Goal: Task Accomplishment & Management: Use online tool/utility

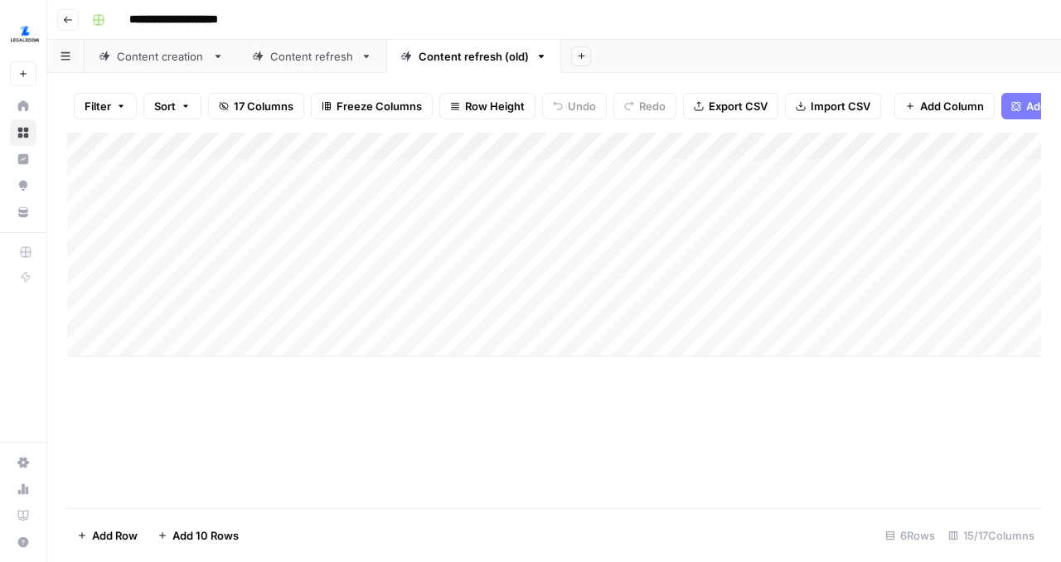
click at [271, 289] on div "Add Column" at bounding box center [554, 245] width 974 height 224
click at [211, 290] on div "Add Column" at bounding box center [554, 245] width 974 height 224
type textarea "*"
click at [210, 65] on link "Content creation" at bounding box center [161, 56] width 153 height 33
click at [182, 196] on div "Add Column" at bounding box center [554, 231] width 974 height 196
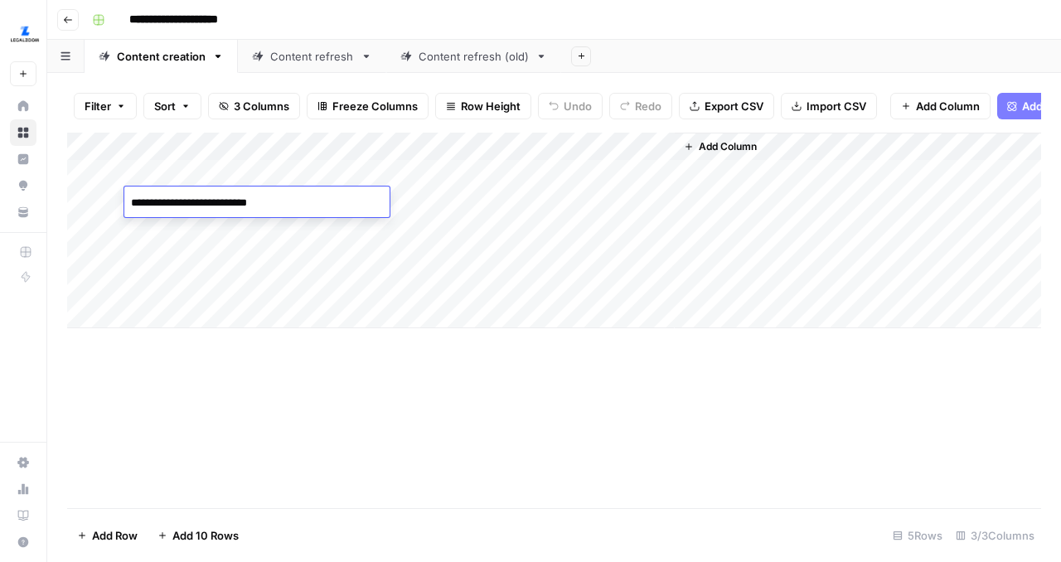
type textarea "**********"
click at [421, 205] on div "Add Column" at bounding box center [554, 231] width 974 height 196
click at [452, 199] on div "Add Column" at bounding box center [554, 231] width 974 height 196
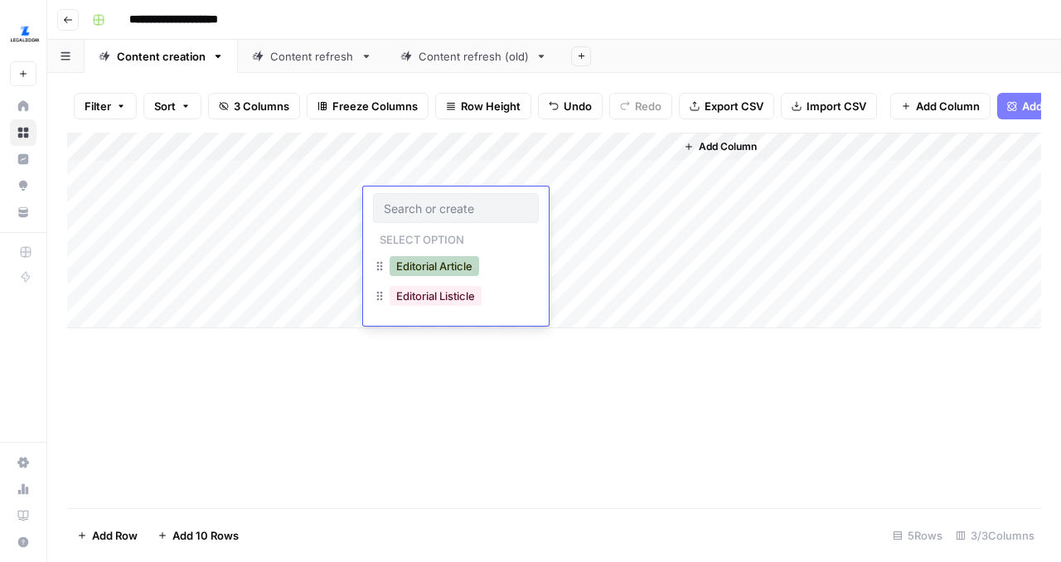
click at [462, 271] on button "Editorial Article" at bounding box center [435, 266] width 90 height 20
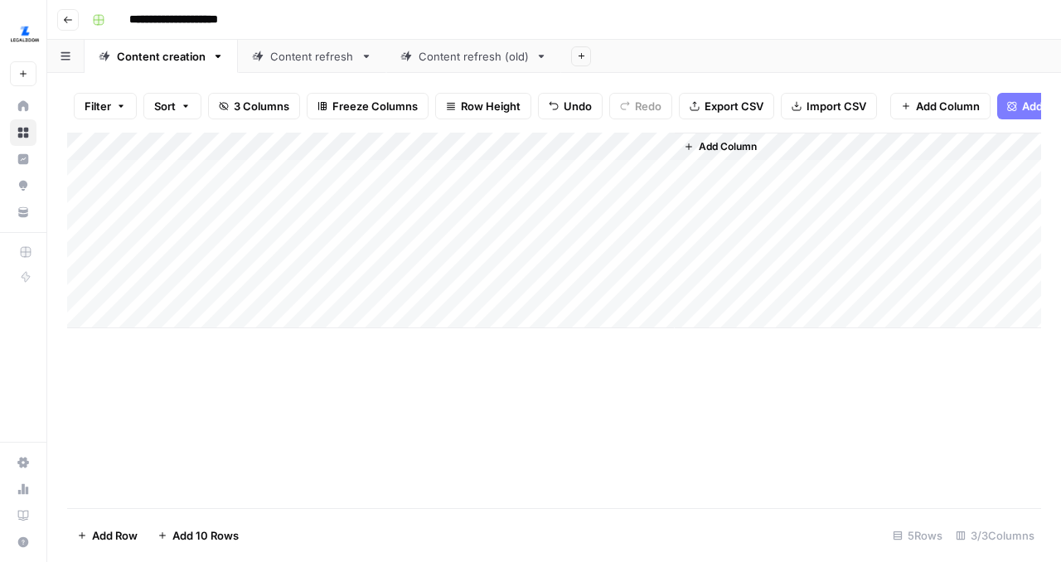
click at [594, 201] on div "Add Column" at bounding box center [554, 231] width 974 height 196
click at [308, 61] on div "Content refresh" at bounding box center [312, 56] width 84 height 17
click at [182, 67] on link "Content creation" at bounding box center [161, 56] width 153 height 33
click at [634, 203] on div "Add Column" at bounding box center [554, 231] width 974 height 196
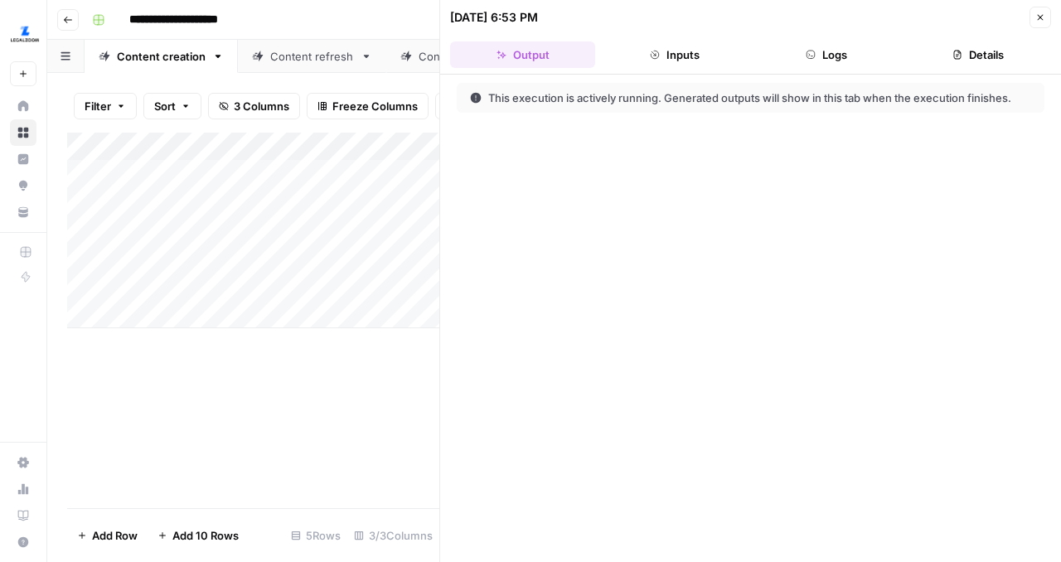
click at [1041, 13] on icon "button" at bounding box center [1040, 17] width 10 height 10
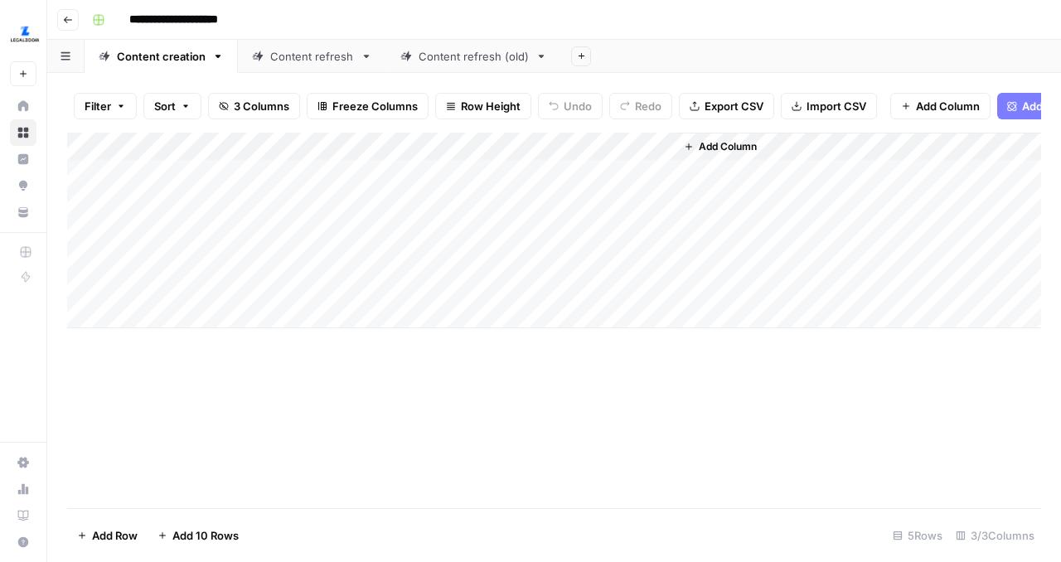
click at [633, 202] on div "Add Column" at bounding box center [554, 231] width 974 height 196
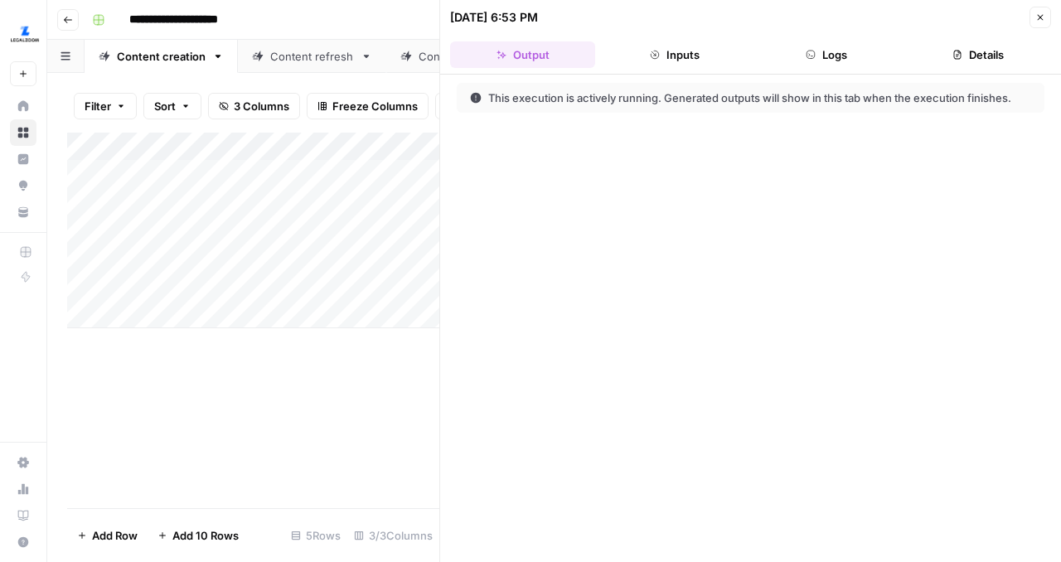
click at [713, 52] on button "Inputs" at bounding box center [674, 54] width 145 height 27
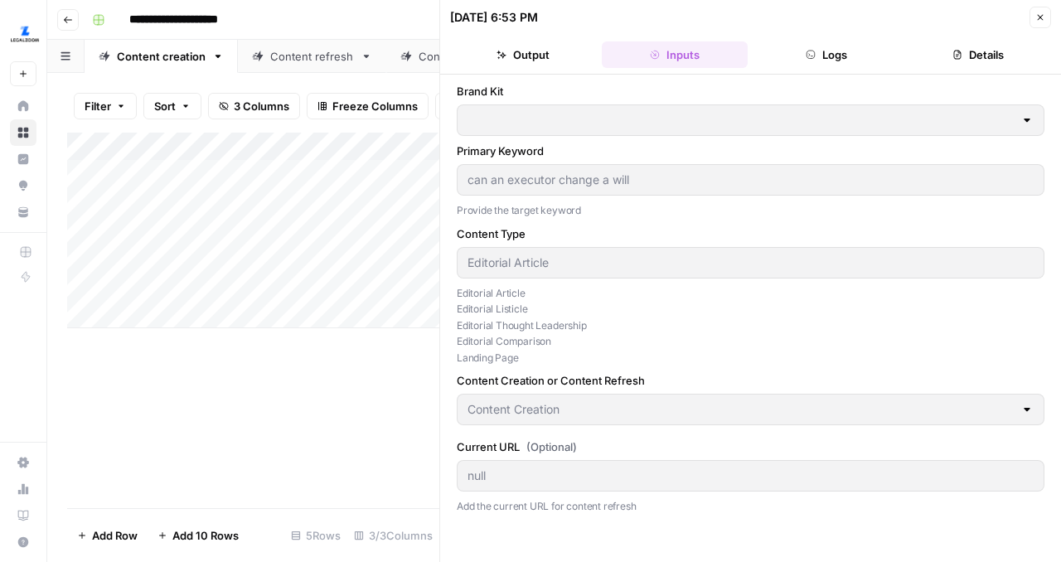
type input "LegalZoom EP"
click at [831, 44] on button "Logs" at bounding box center [826, 54] width 145 height 27
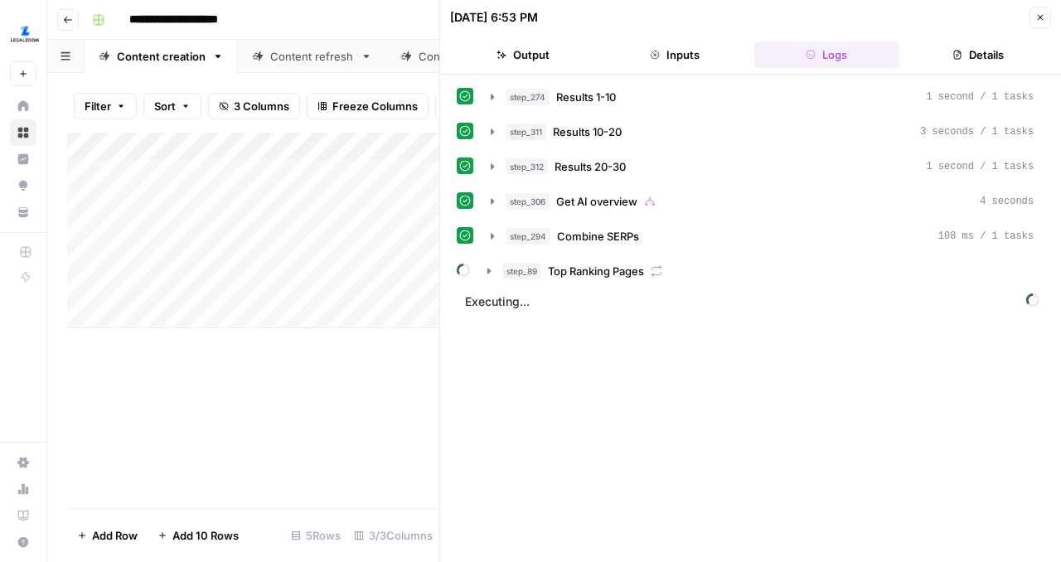
click at [954, 55] on icon "button" at bounding box center [957, 55] width 10 height 10
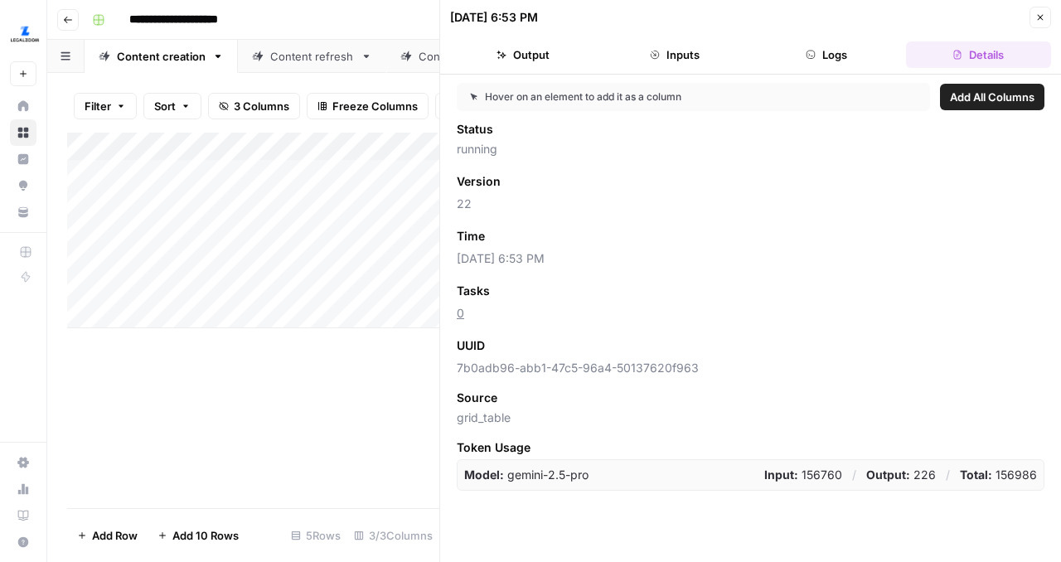
click at [1036, 11] on button "Close" at bounding box center [1040, 18] width 22 height 22
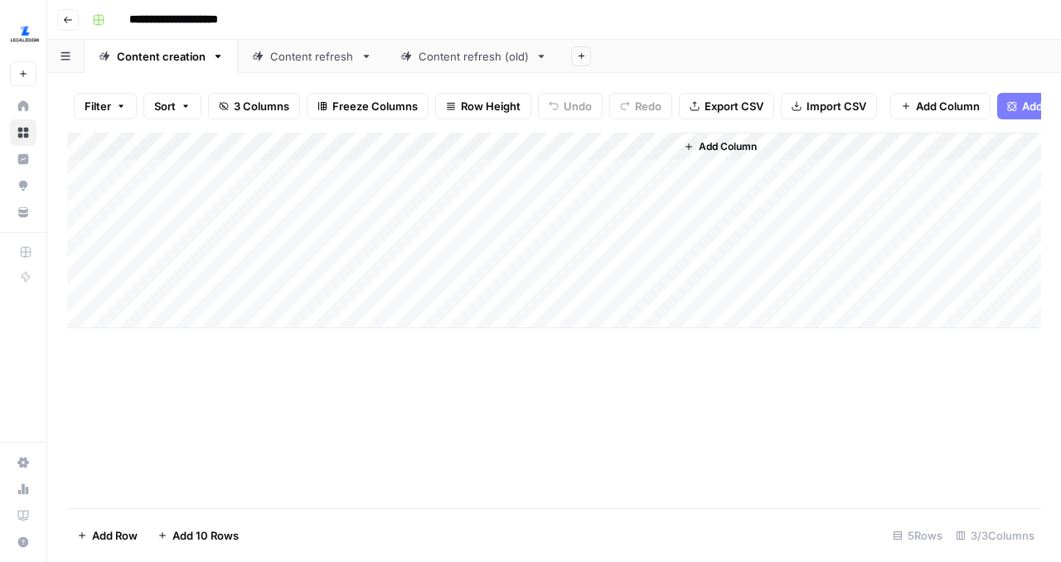
click at [637, 144] on div "Add Column" at bounding box center [554, 231] width 974 height 196
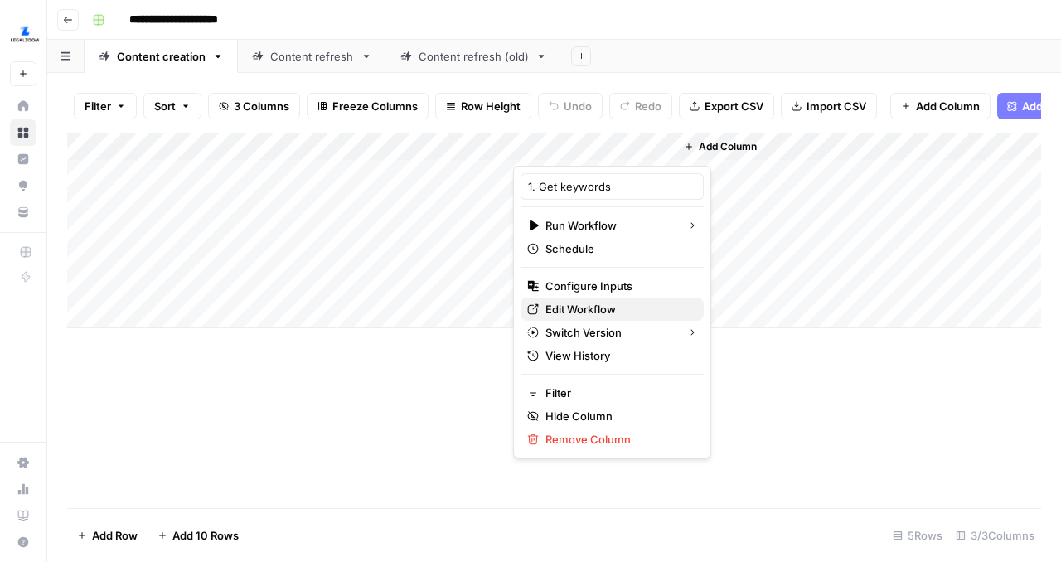
click at [617, 308] on span "Edit Workflow" at bounding box center [617, 309] width 145 height 17
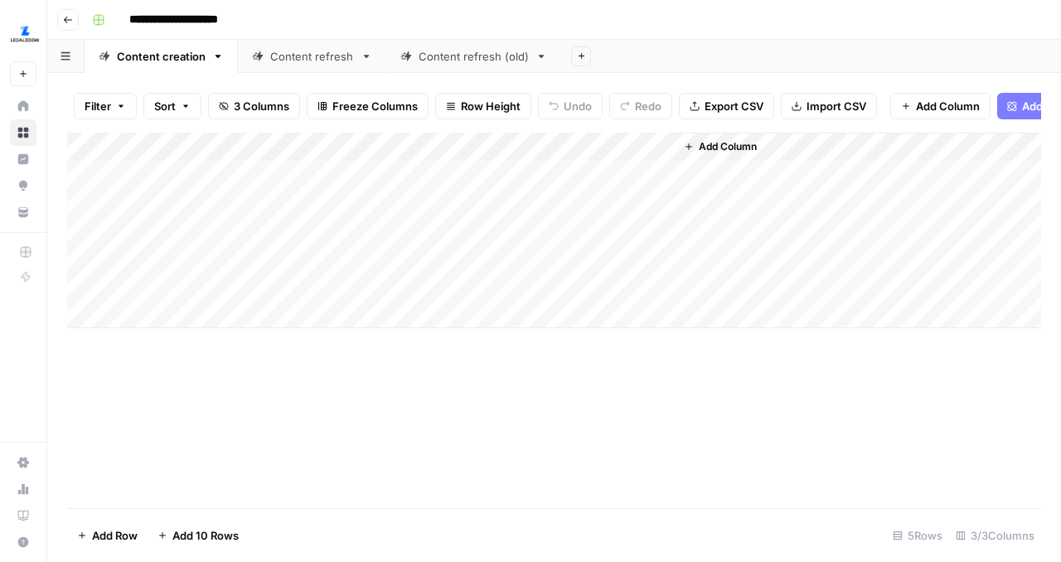
click at [637, 145] on div "Add Column" at bounding box center [554, 231] width 974 height 196
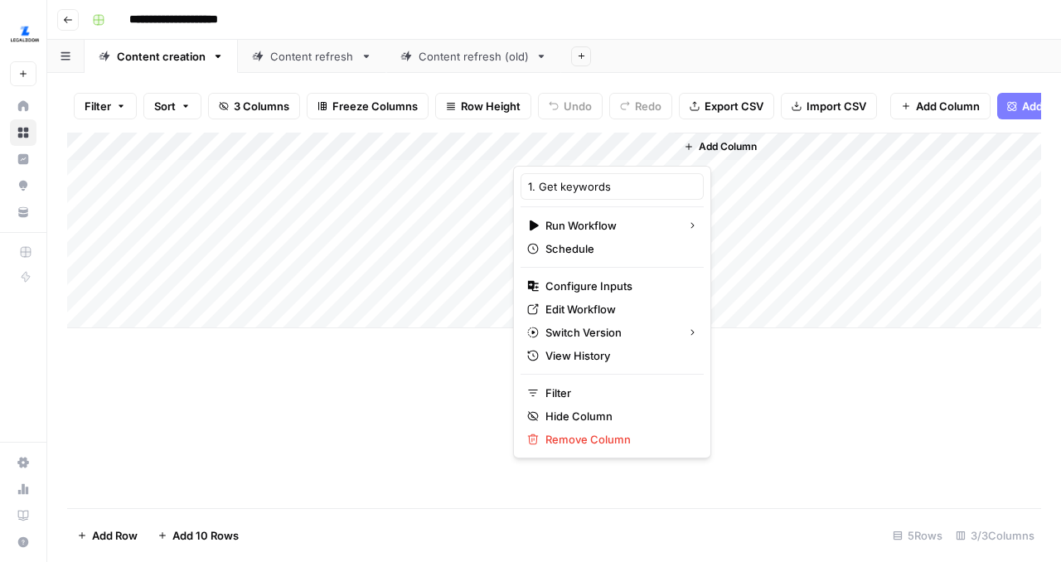
click at [746, 464] on div "Add Column" at bounding box center [554, 320] width 974 height 375
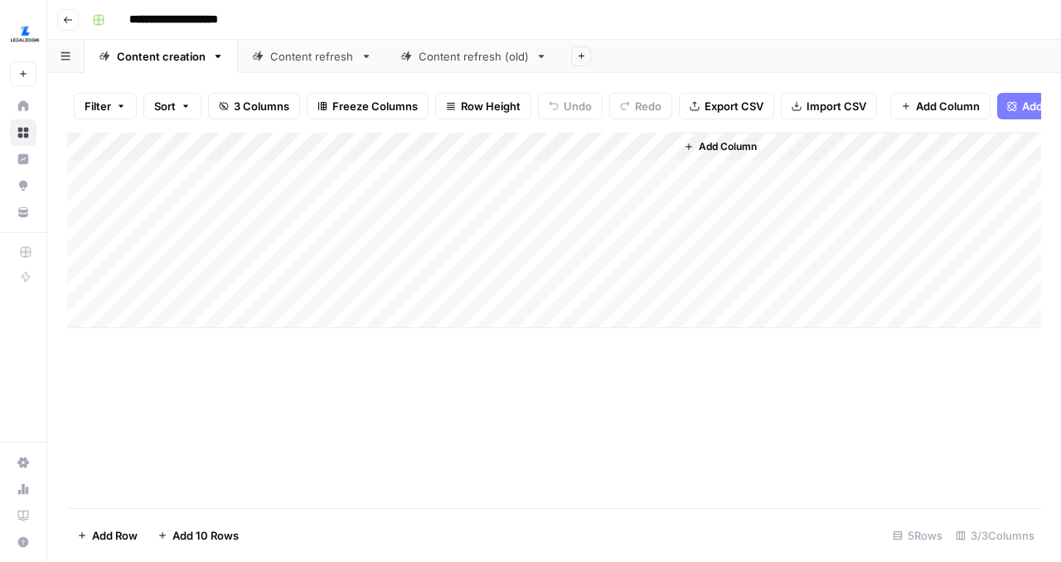
click at [550, 172] on div "Add Column" at bounding box center [554, 231] width 974 height 196
click at [658, 176] on div "Add Column" at bounding box center [554, 231] width 974 height 196
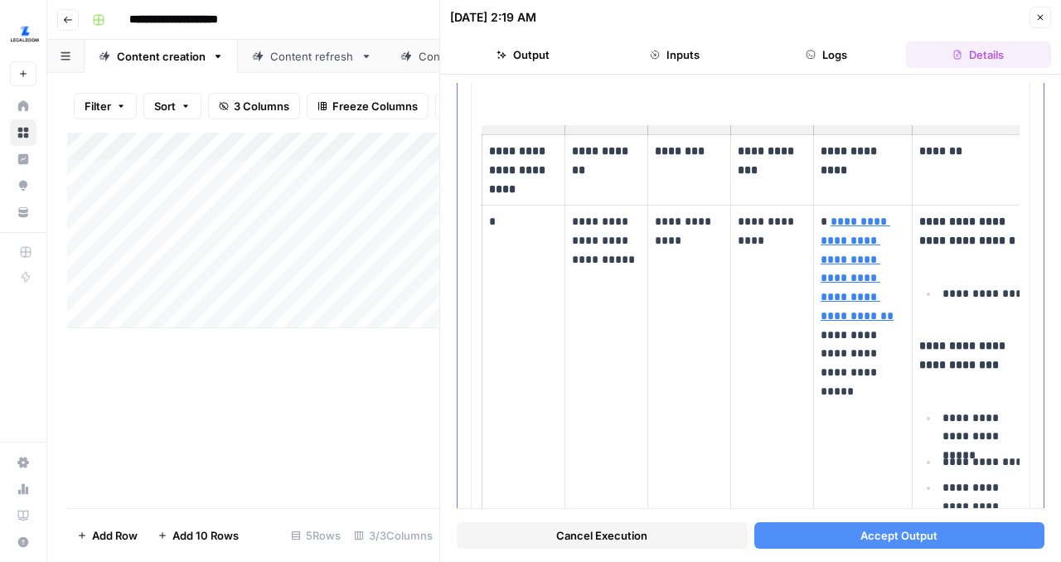
scroll to position [125, 0]
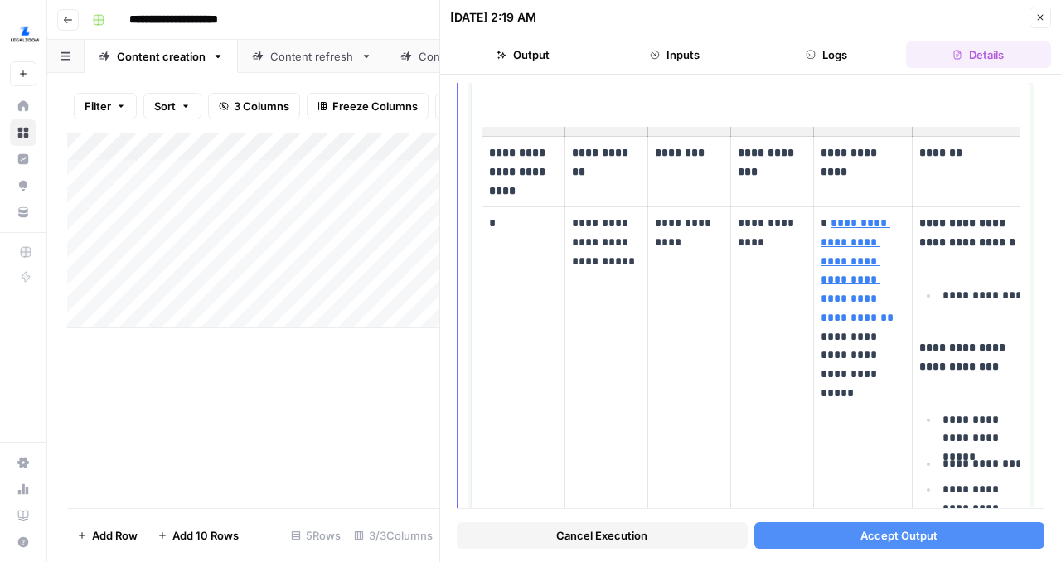
click at [579, 224] on p "**********" at bounding box center [606, 242] width 69 height 56
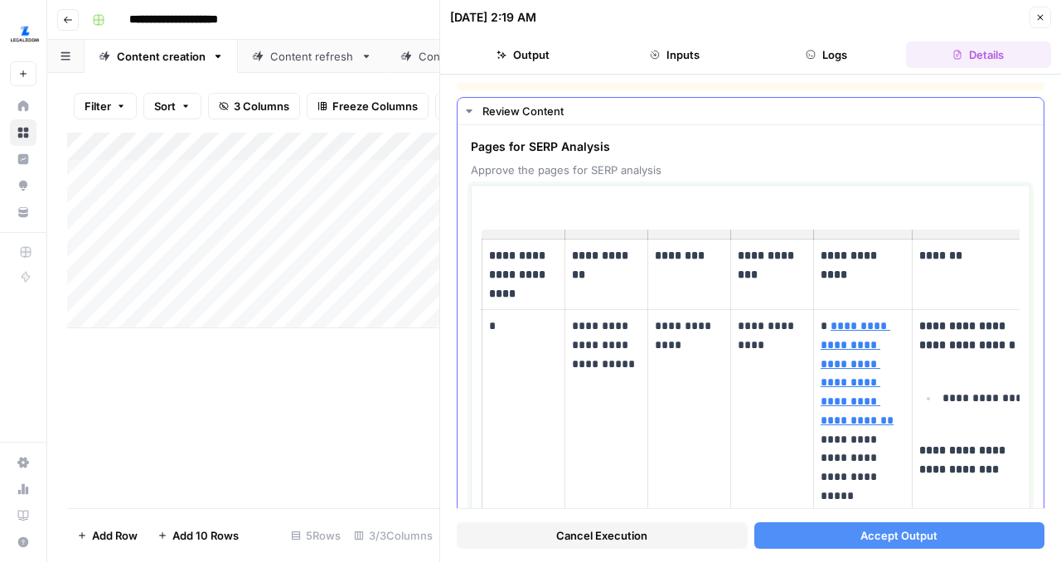
scroll to position [20, 0]
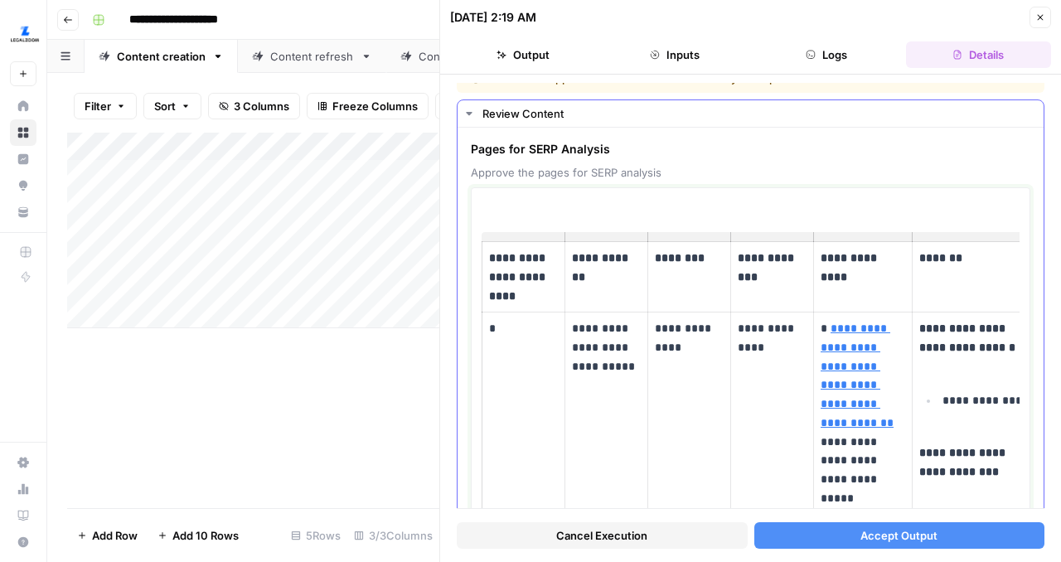
click at [603, 341] on p "**********" at bounding box center [606, 347] width 69 height 56
click at [615, 322] on p "**********" at bounding box center [606, 347] width 69 height 56
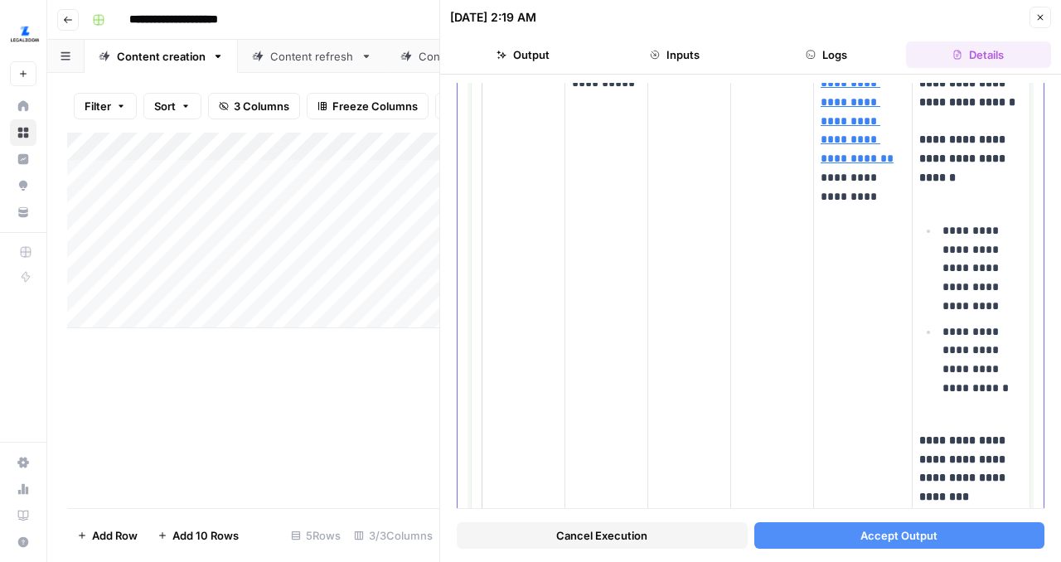
scroll to position [10958, 0]
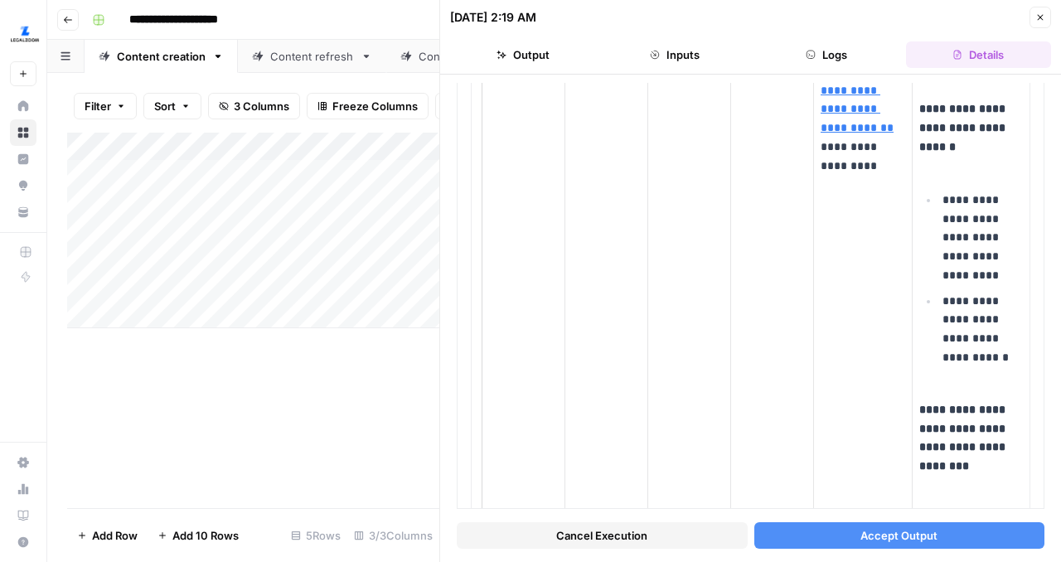
click at [1035, 22] on icon "button" at bounding box center [1040, 17] width 10 height 10
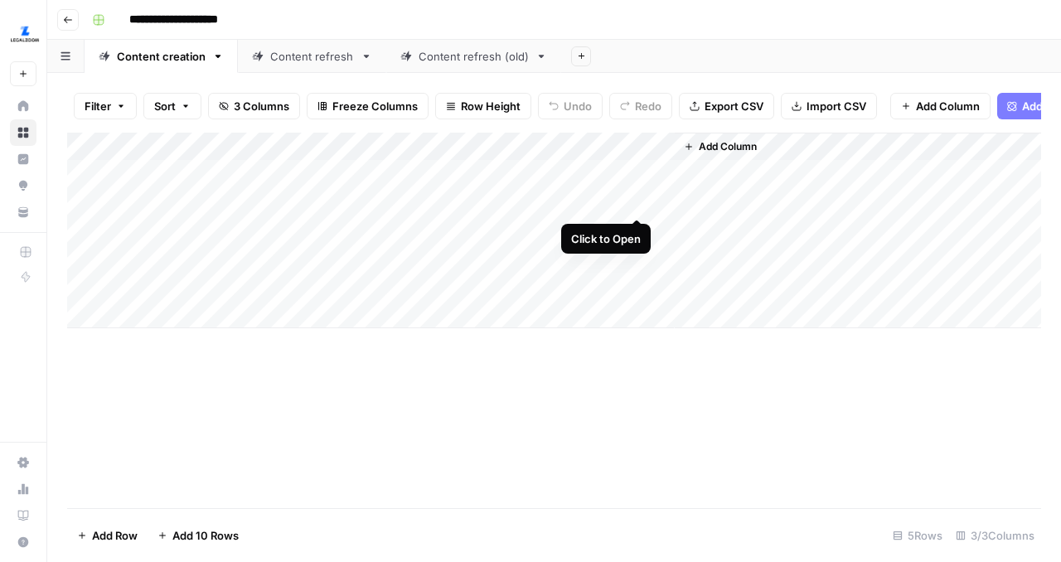
click at [637, 200] on div "Add Column" at bounding box center [554, 231] width 974 height 196
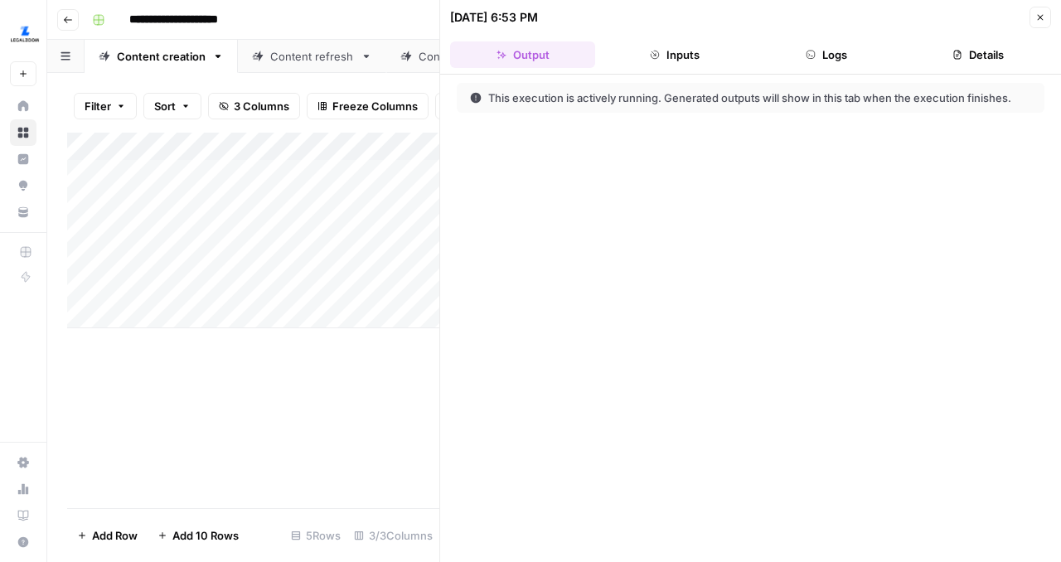
click at [707, 58] on button "Inputs" at bounding box center [674, 54] width 145 height 27
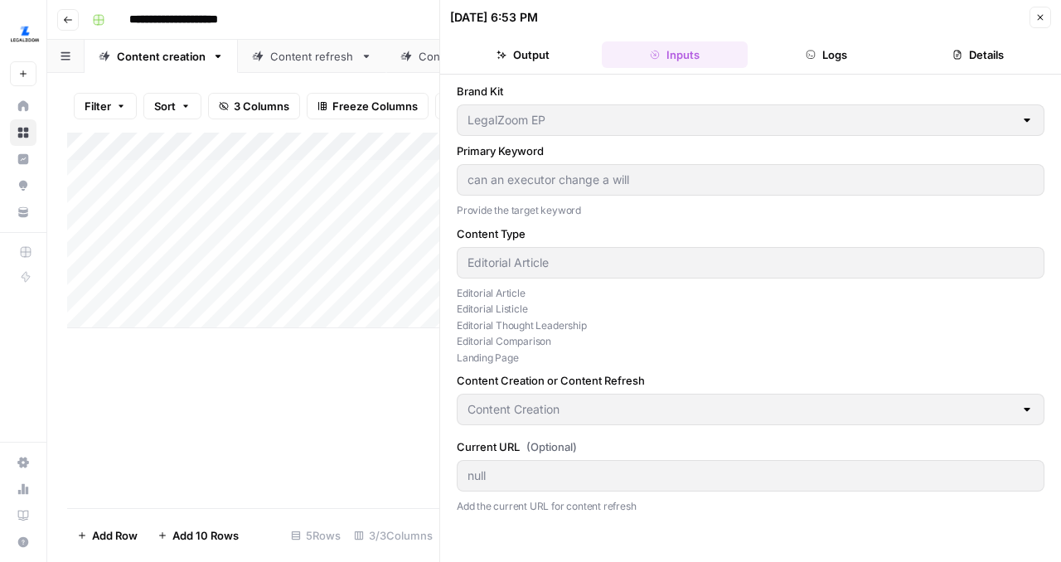
click at [834, 58] on button "Logs" at bounding box center [826, 54] width 145 height 27
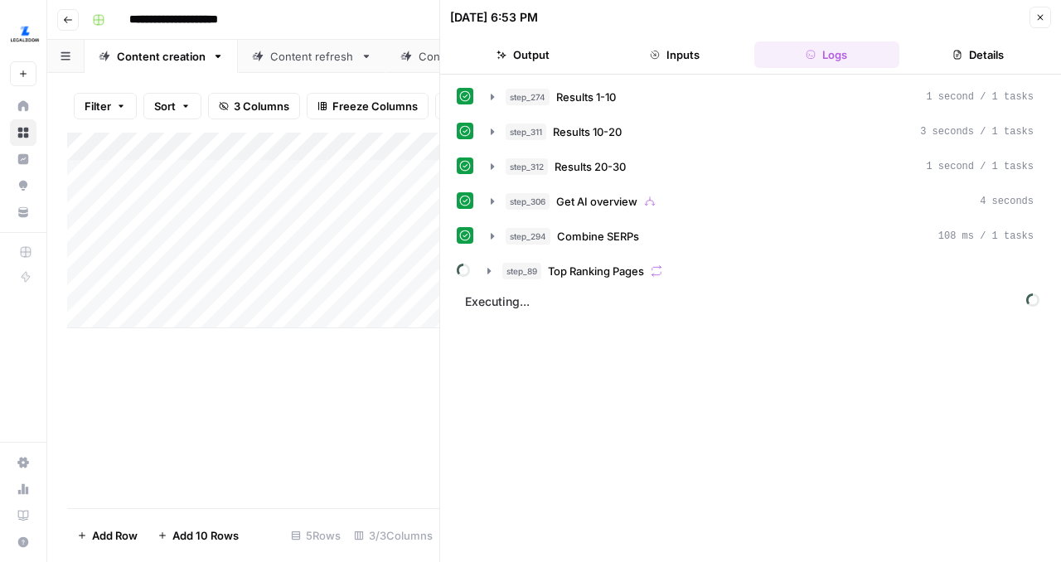
click at [961, 60] on button "Details" at bounding box center [978, 54] width 145 height 27
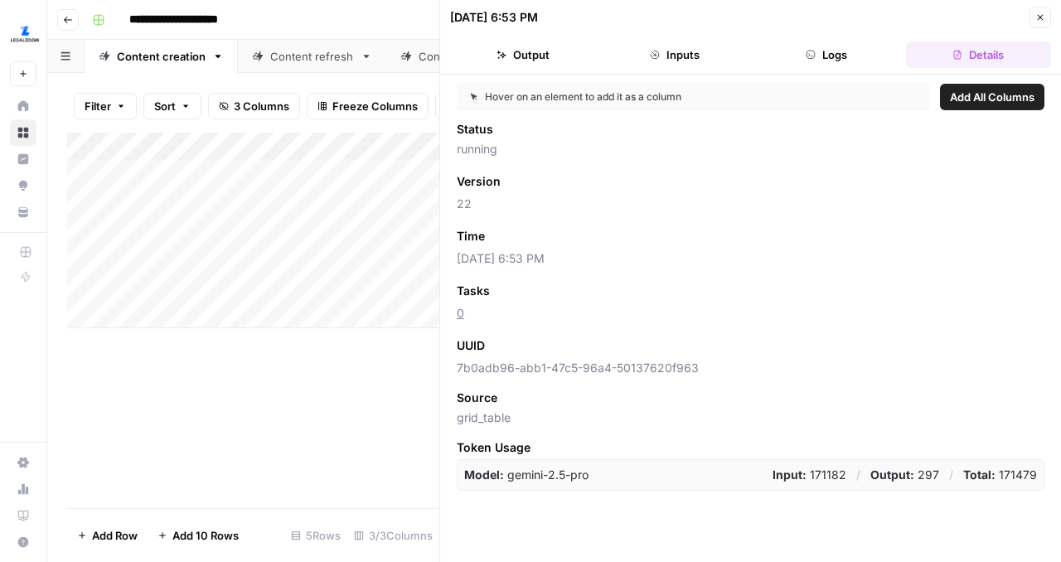
click at [850, 61] on button "Logs" at bounding box center [826, 54] width 145 height 27
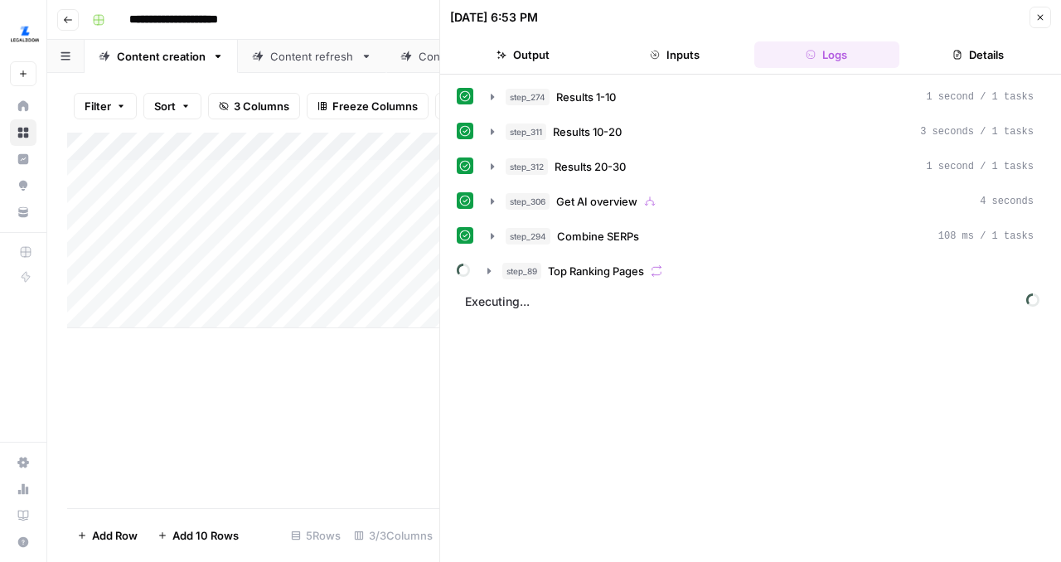
click at [972, 56] on button "Details" at bounding box center [978, 54] width 145 height 27
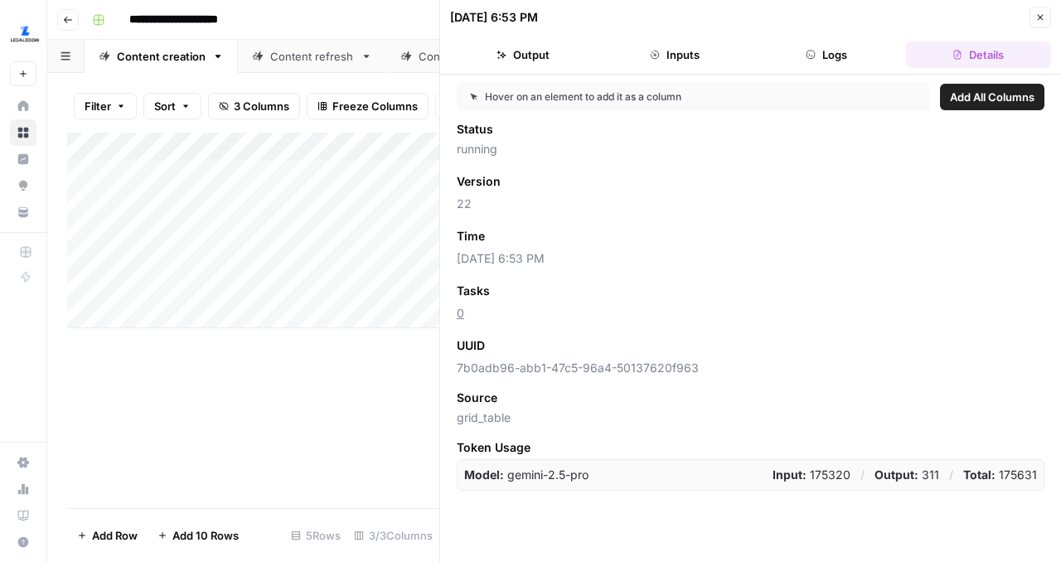
click at [834, 48] on button "Logs" at bounding box center [826, 54] width 145 height 27
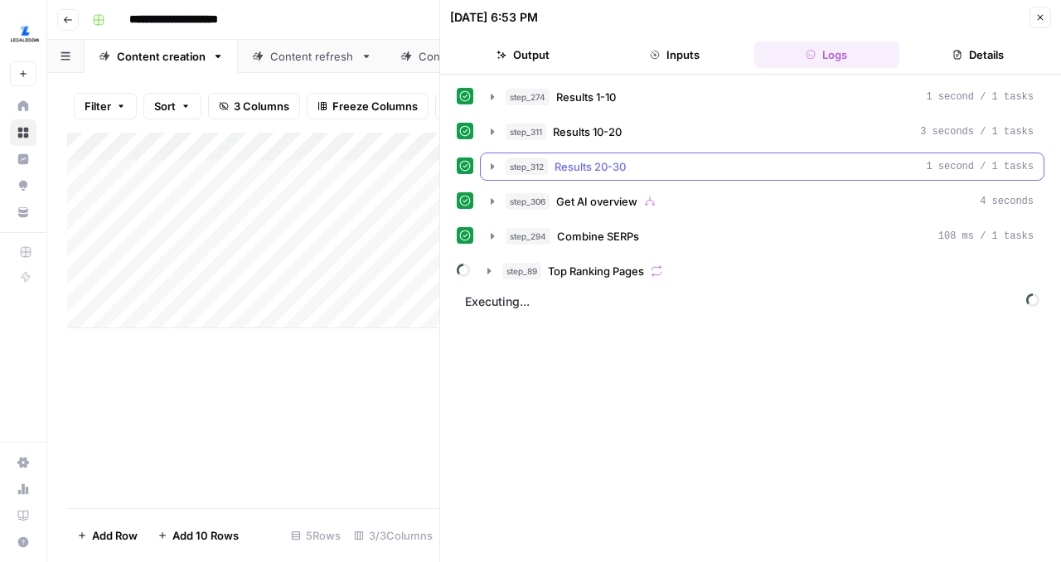
click at [493, 165] on icon "button" at bounding box center [492, 166] width 13 height 13
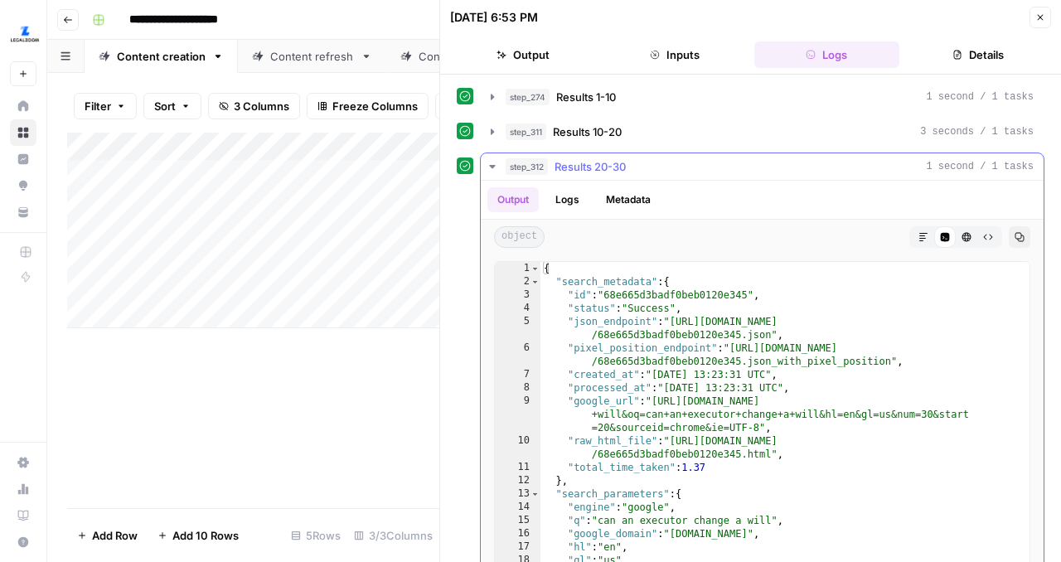
click at [574, 199] on button "Logs" at bounding box center [567, 199] width 44 height 25
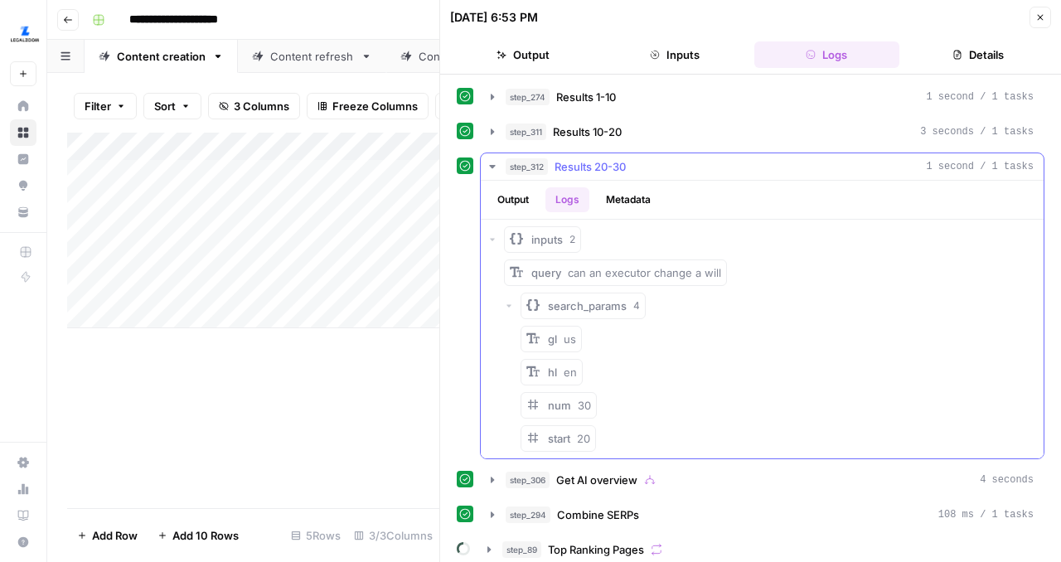
click at [621, 197] on button "Metadata" at bounding box center [628, 199] width 65 height 25
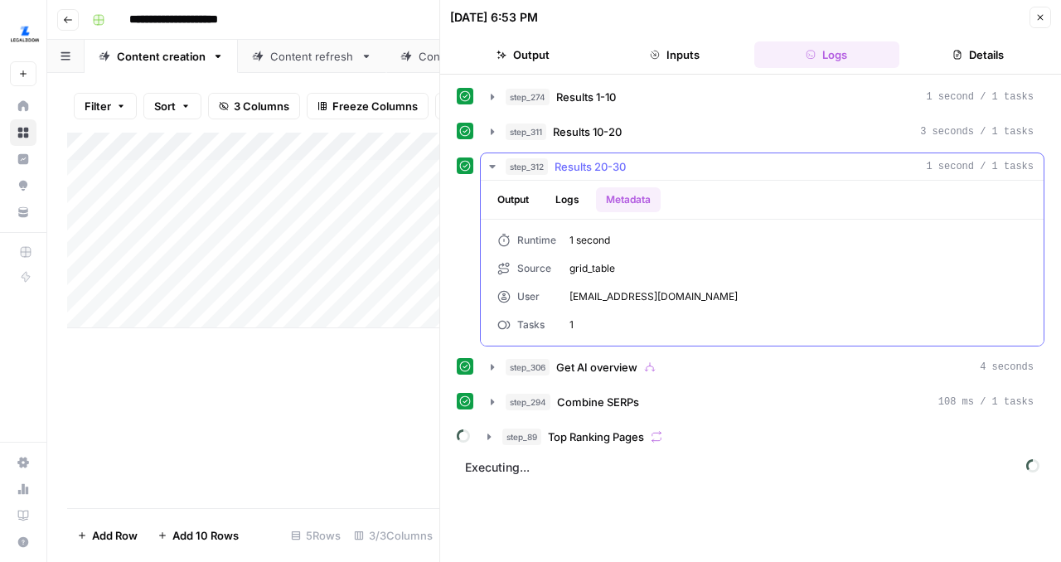
click at [494, 165] on icon "button" at bounding box center [492, 166] width 6 height 3
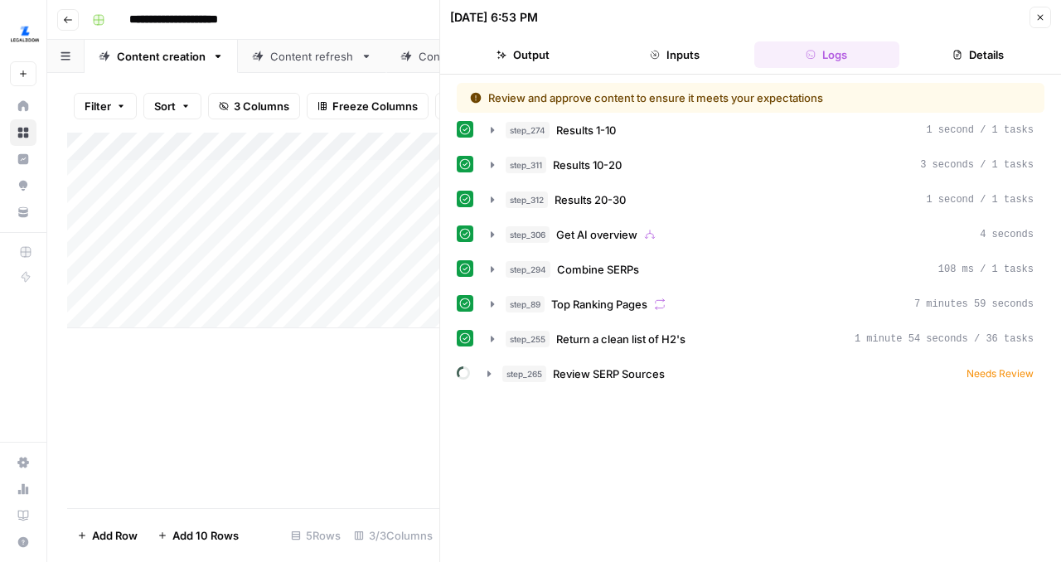
click at [1040, 22] on icon "button" at bounding box center [1040, 17] width 10 height 10
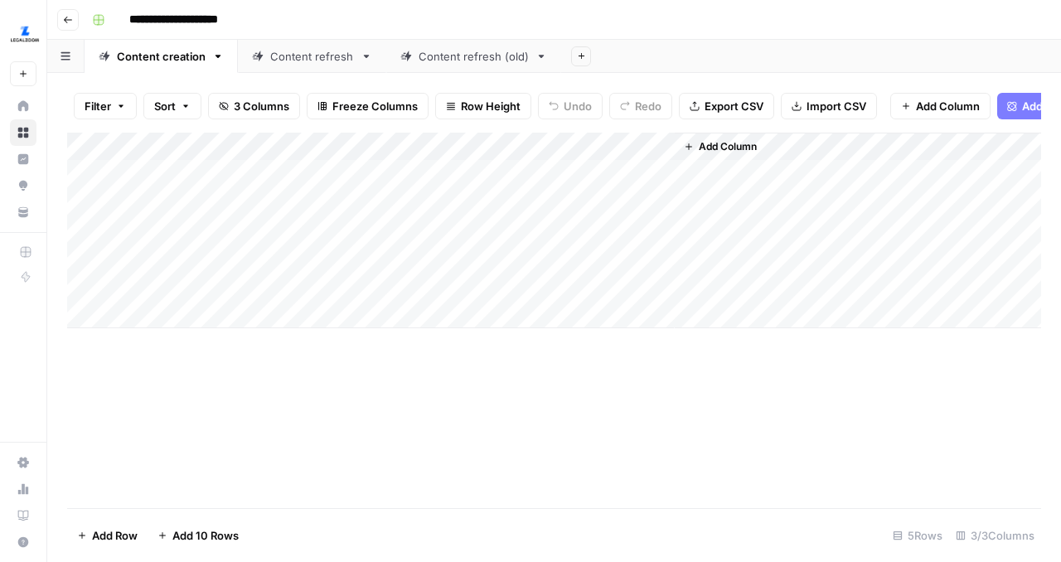
click at [666, 206] on div "Add Column" at bounding box center [554, 231] width 974 height 196
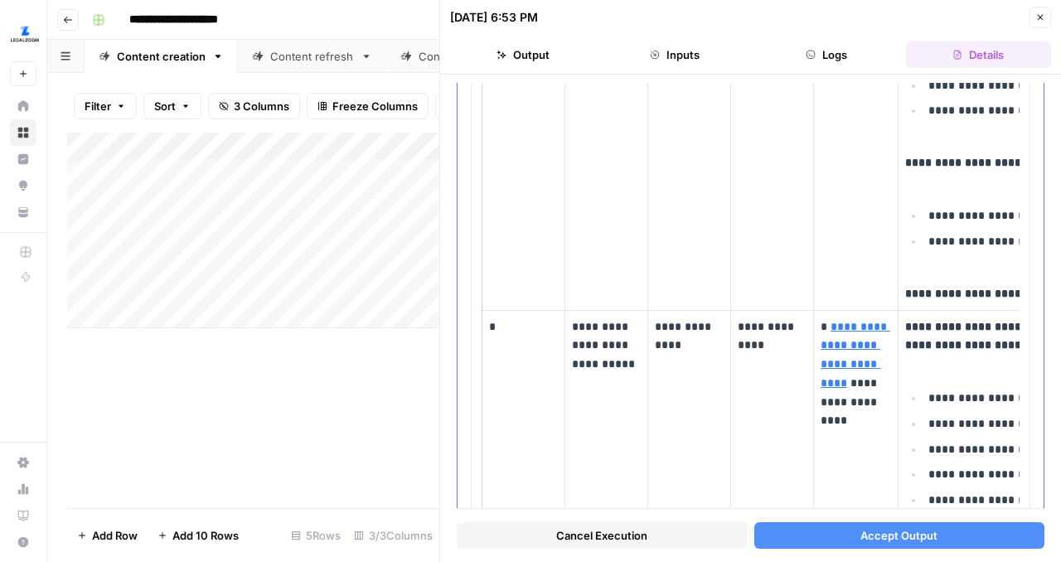
scroll to position [2396, 0]
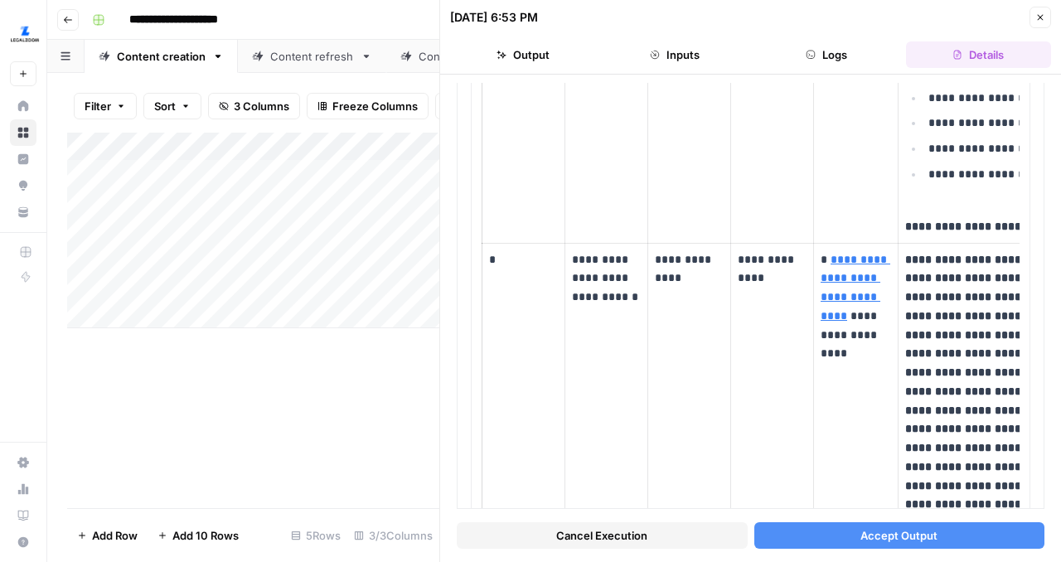
click at [897, 542] on span "Accept Output" at bounding box center [898, 535] width 77 height 17
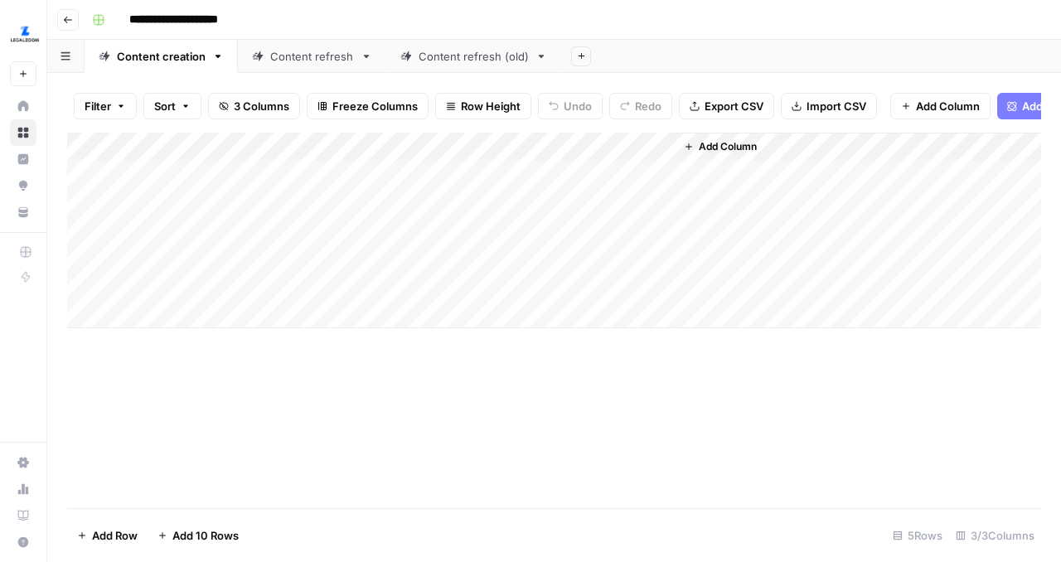
click at [319, 64] on div "Content refresh" at bounding box center [312, 56] width 84 height 17
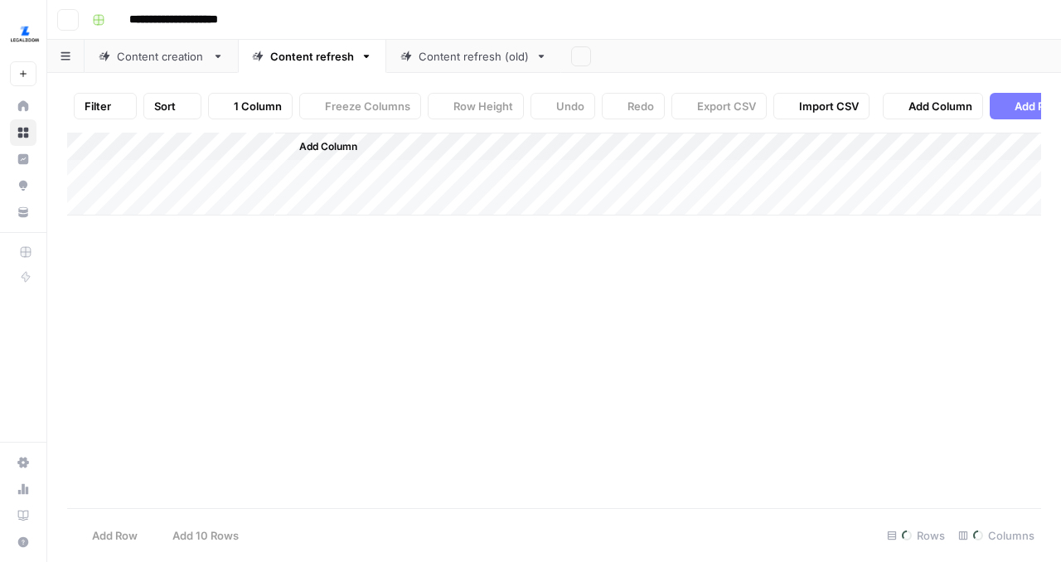
click at [472, 66] on link "Content refresh (old)" at bounding box center [473, 56] width 175 height 33
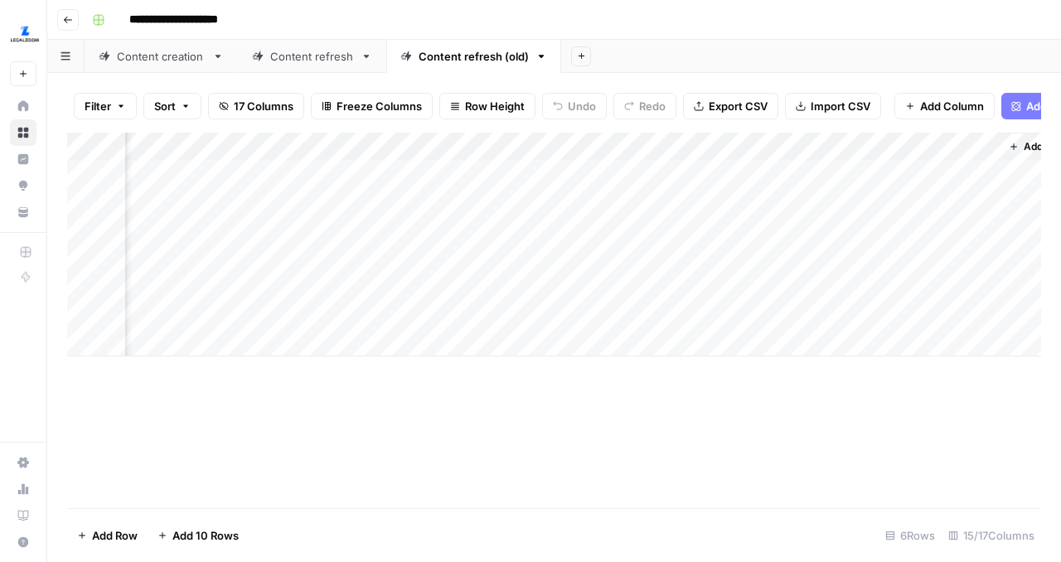
scroll to position [0, 1475]
click at [469, 142] on div "Add Column" at bounding box center [554, 245] width 974 height 224
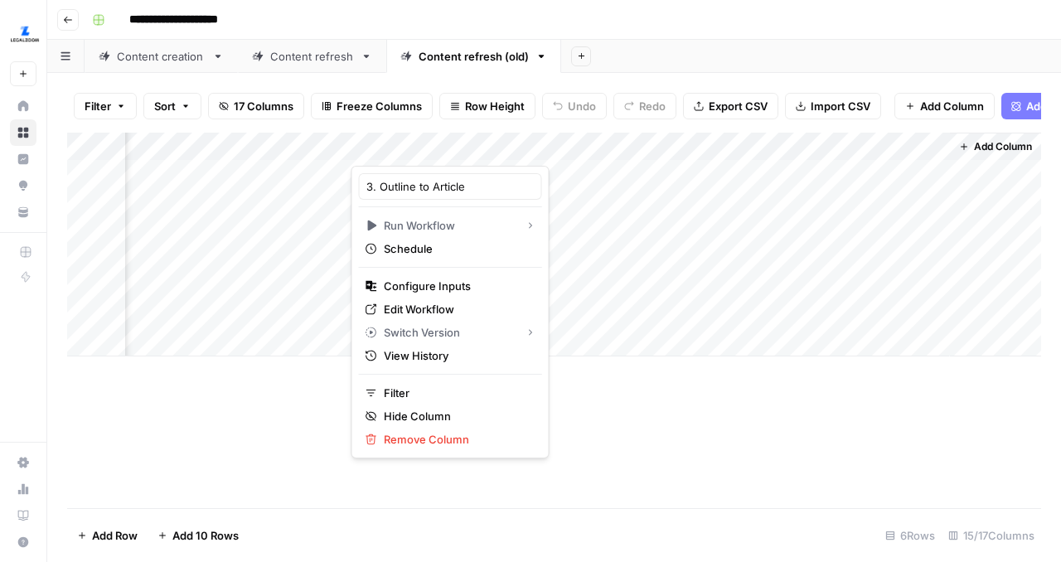
click at [610, 457] on div "Add Column" at bounding box center [554, 320] width 974 height 375
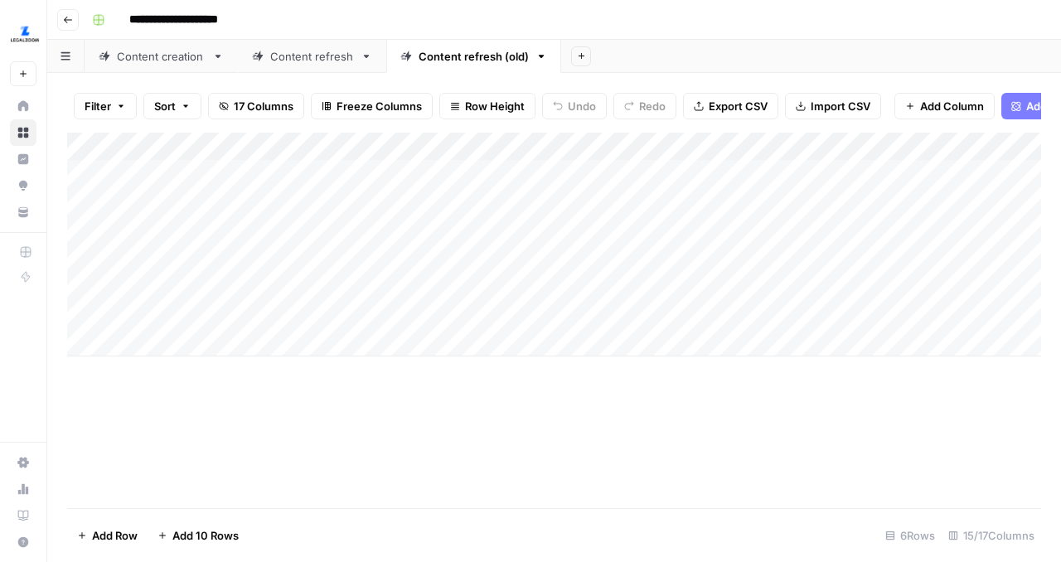
scroll to position [0, 0]
click at [172, 59] on div "Content creation" at bounding box center [161, 56] width 89 height 17
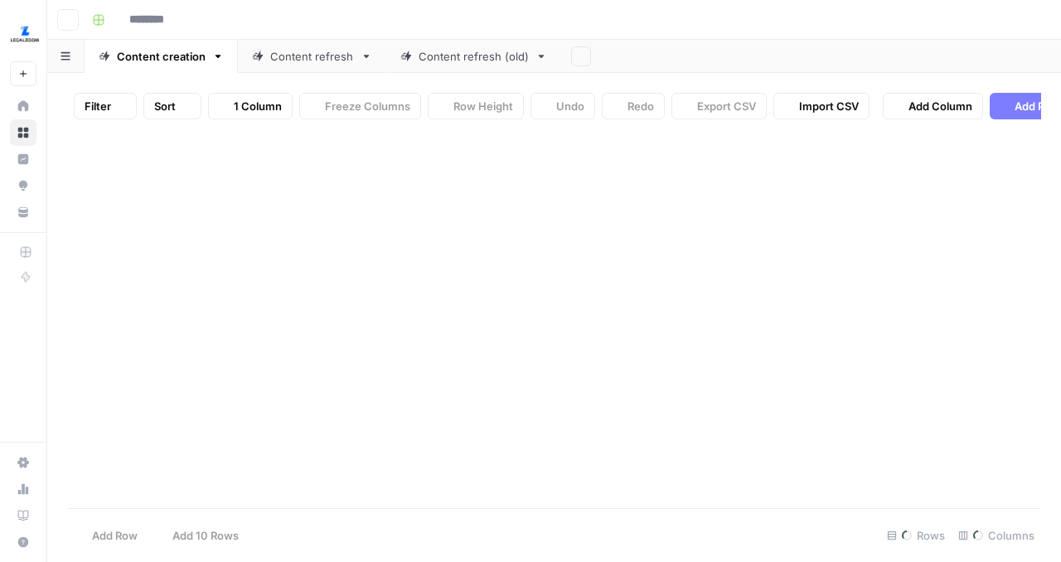
type input "**********"
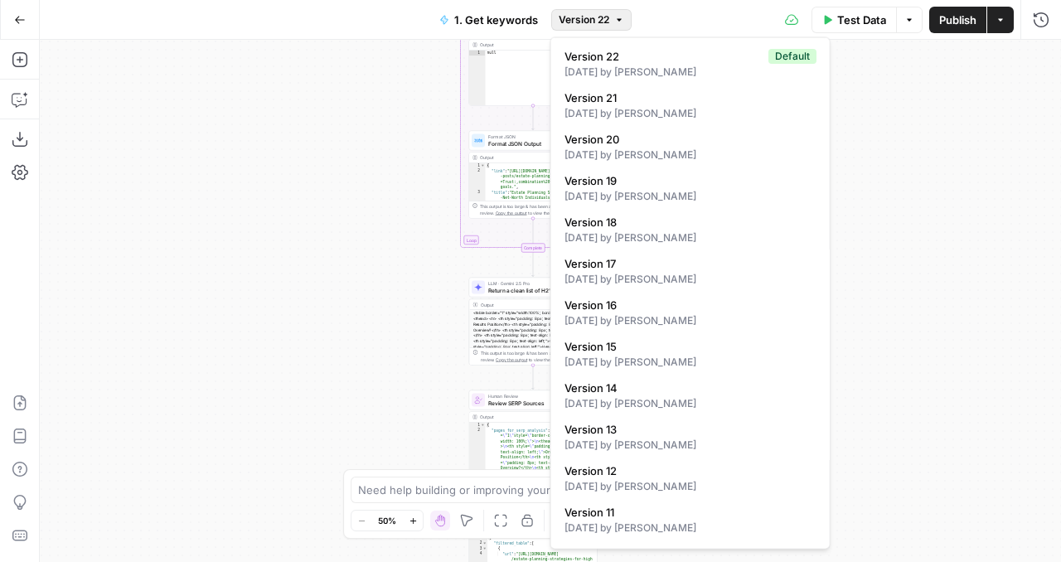
click at [597, 17] on span "Version 22" at bounding box center [584, 19] width 51 height 15
click at [900, 298] on div "true true false false Workflow Input Settings Inputs Google Search Results 1-10…" at bounding box center [550, 301] width 1021 height 522
